Goal: Transaction & Acquisition: Download file/media

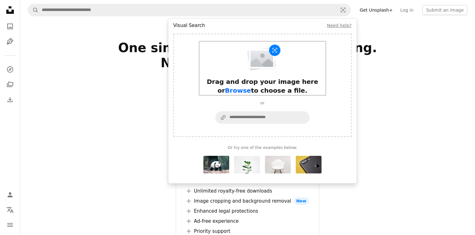
click at [258, 73] on div "Drag and drop your image here or Browse to choose a file." at bounding box center [263, 68] width 126 height 53
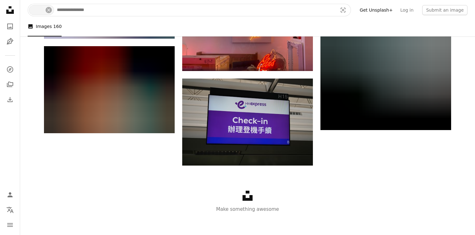
scroll to position [4840, 0]
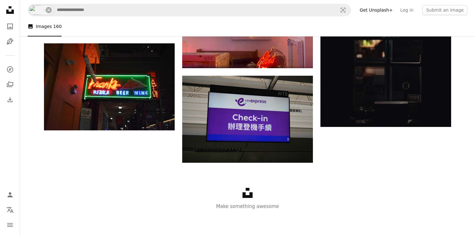
click at [247, 191] on icon "Unsplash logo" at bounding box center [247, 193] width 10 height 10
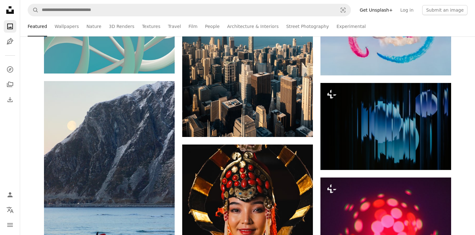
scroll to position [2765, 0]
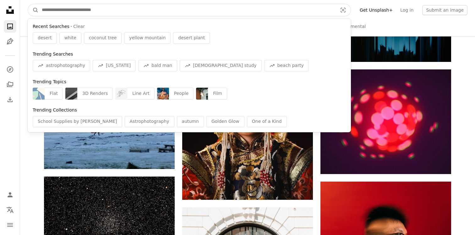
click at [178, 14] on input "Find visuals sitewide" at bounding box center [187, 10] width 297 height 12
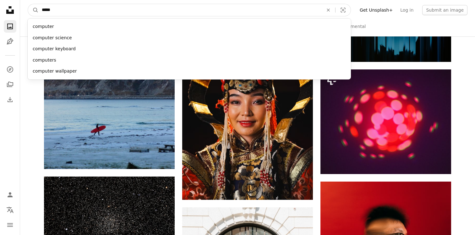
type input "********"
click button "A magnifying glass" at bounding box center [33, 10] width 11 height 12
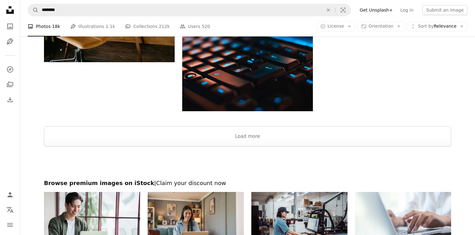
scroll to position [928, 0]
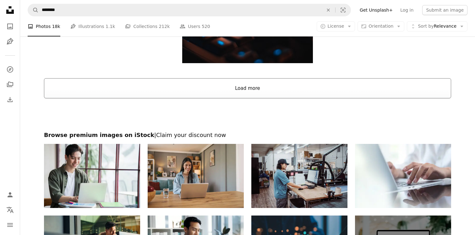
click at [270, 94] on button "Load more" at bounding box center [247, 88] width 407 height 20
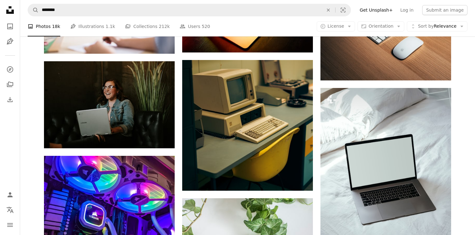
scroll to position [10530, 0]
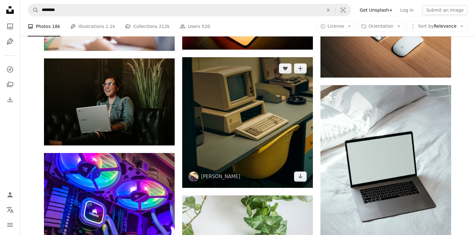
click at [282, 135] on img at bounding box center [247, 122] width 131 height 131
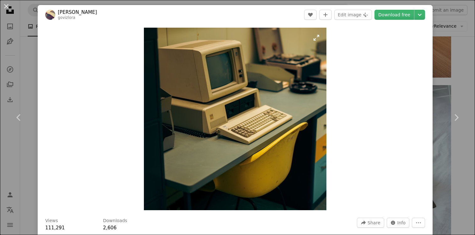
click at [320, 37] on img "Zoom in on this image" at bounding box center [235, 119] width 182 height 182
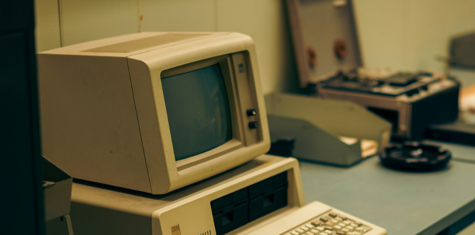
scroll to position [120, 0]
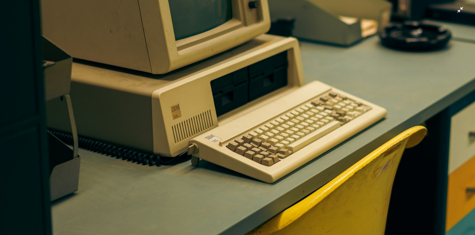
click at [301, 70] on img "Zoom out on this image" at bounding box center [237, 116] width 475 height 475
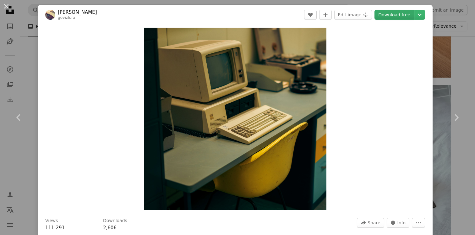
click at [399, 16] on link "Download free" at bounding box center [394, 15] width 40 height 10
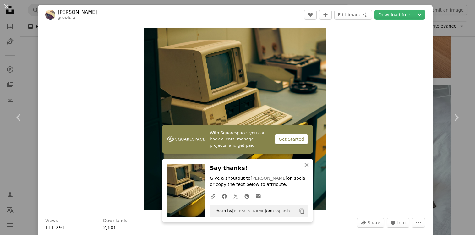
click at [446, 46] on div "An X shape Chevron left Chevron right [PERSON_NAME] govizlora A heart A plus si…" at bounding box center [237, 117] width 475 height 235
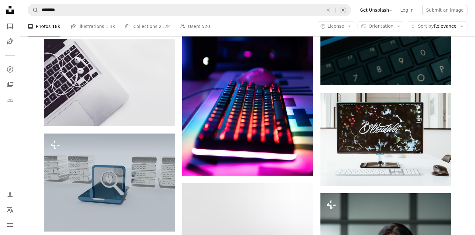
scroll to position [17824, 0]
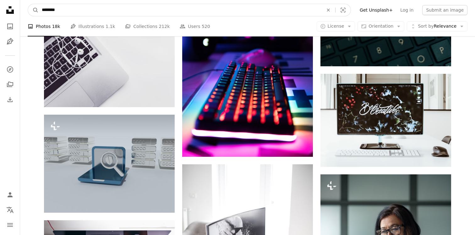
click at [150, 15] on input "********" at bounding box center [180, 10] width 282 height 12
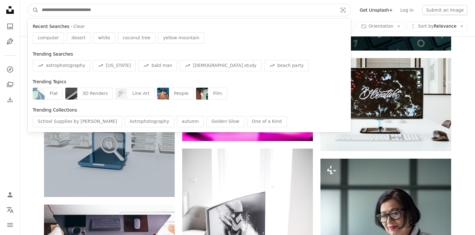
scroll to position [17766, 0]
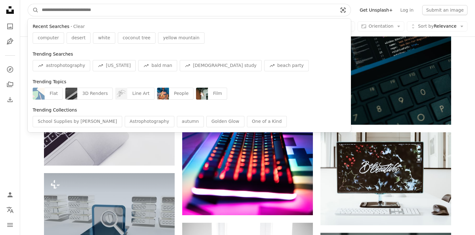
click at [345, 12] on icon "Visual search" at bounding box center [343, 10] width 5 height 5
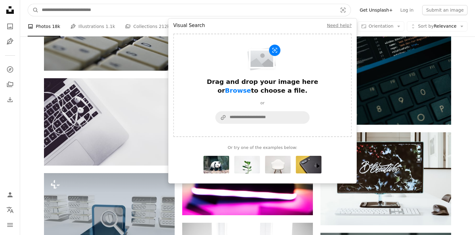
click at [243, 13] on input "Find visuals sitewide" at bounding box center [187, 10] width 297 height 12
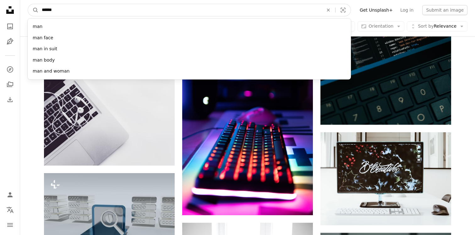
type input "*******"
click button "A magnifying glass" at bounding box center [33, 10] width 11 height 12
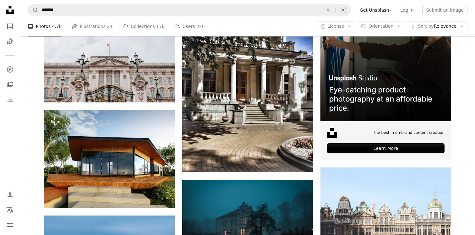
scroll to position [1875, 0]
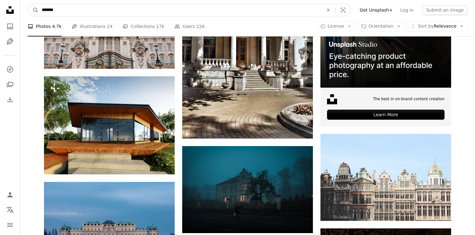
click at [169, 11] on input "*******" at bounding box center [180, 10] width 282 height 12
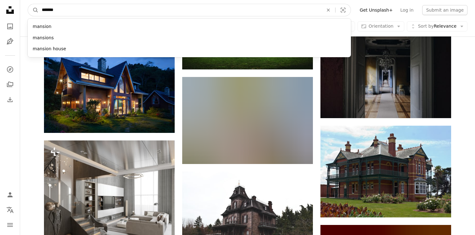
scroll to position [3562, 0]
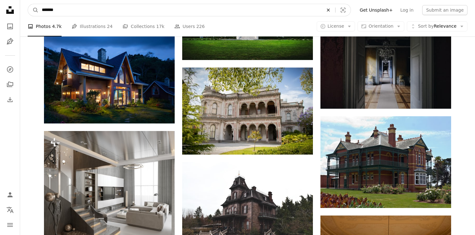
click at [334, 8] on icon "An X shape" at bounding box center [328, 10] width 14 height 5
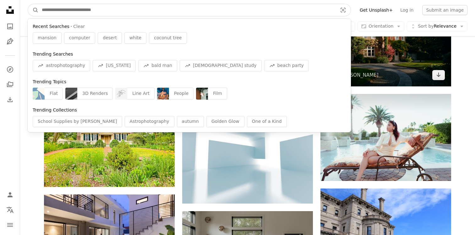
scroll to position [4980, 0]
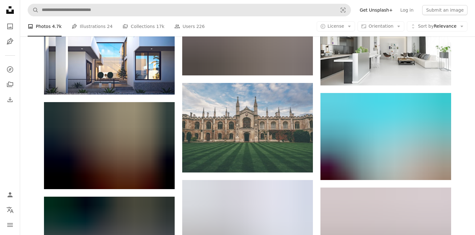
scroll to position [5712, 0]
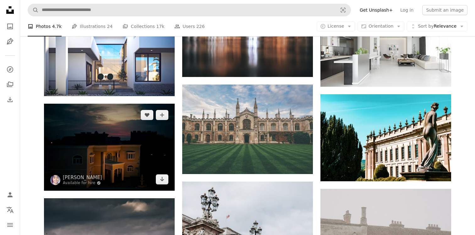
click at [124, 149] on img at bounding box center [109, 147] width 131 height 87
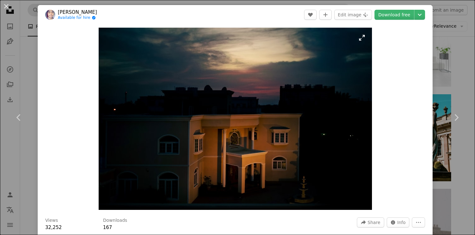
click at [274, 142] on img "Zoom in on this image" at bounding box center [235, 119] width 273 height 182
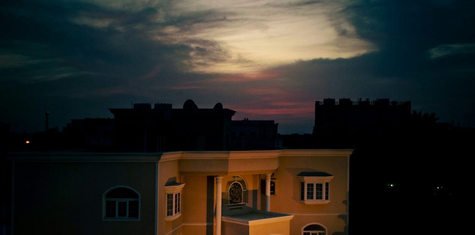
scroll to position [41, 0]
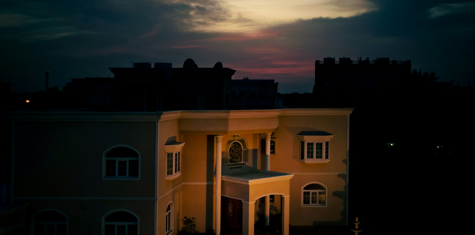
click at [274, 142] on img "Zoom out on this image" at bounding box center [237, 117] width 475 height 317
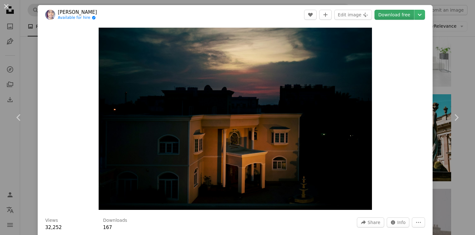
click at [400, 16] on link "Download free" at bounding box center [394, 15] width 40 height 10
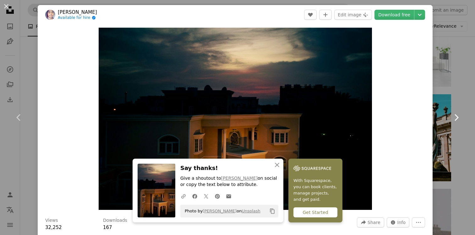
click at [461, 122] on link "Chevron right" at bounding box center [456, 117] width 38 height 60
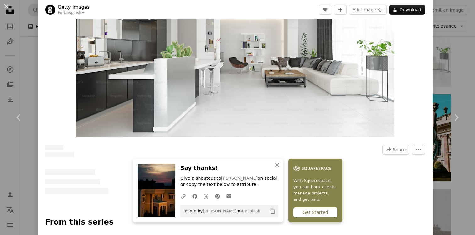
scroll to position [75, 0]
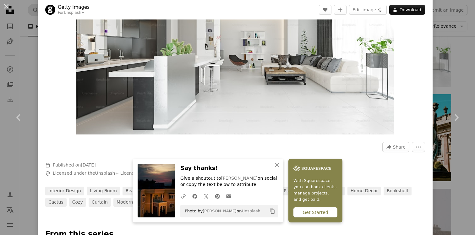
click at [469, 182] on div "An X shape Chevron left Chevron right Getty Images For Unsplash+ A heart A plus…" at bounding box center [237, 117] width 475 height 235
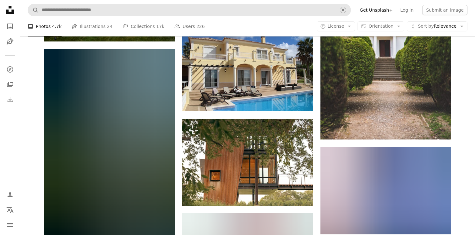
scroll to position [7496, 0]
